Goal: Information Seeking & Learning: Understand process/instructions

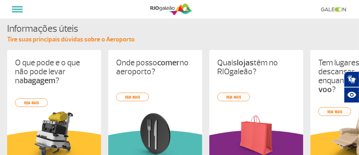
scroll to position [695, 0]
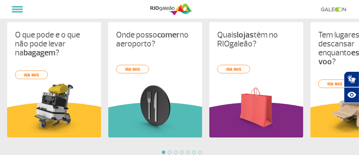
click at [170, 151] on div at bounding box center [170, 152] width 4 height 4
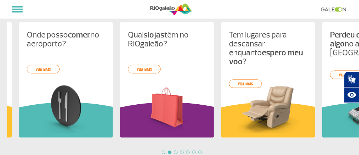
scroll to position [0, 101]
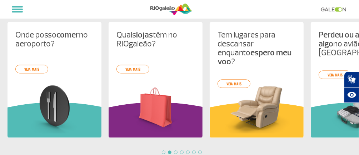
click at [170, 151] on div at bounding box center [170, 152] width 4 height 4
click at [176, 152] on div at bounding box center [176, 152] width 4 height 4
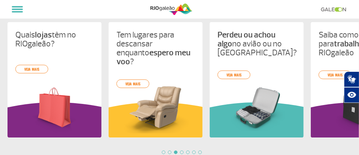
scroll to position [0, 202]
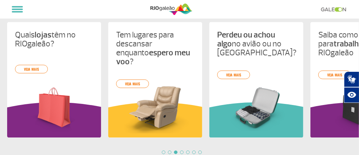
click at [181, 152] on div at bounding box center [182, 152] width 4 height 4
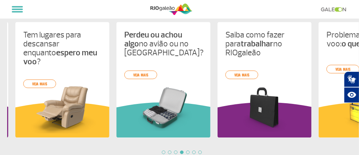
scroll to position [0, 303]
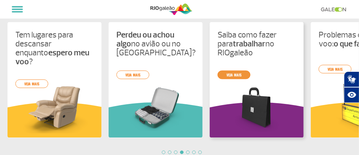
click at [235, 73] on div "O que pode e o que não pode levar na bagagem ? veja mais Onde posso comer no ae…" at bounding box center [179, 88] width 359 height 132
click at [235, 73] on link "veja mais" at bounding box center [234, 74] width 33 height 9
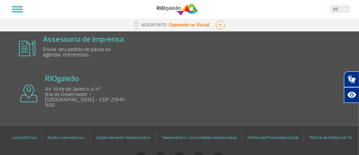
scroll to position [207, 0]
